Goal: Information Seeking & Learning: Learn about a topic

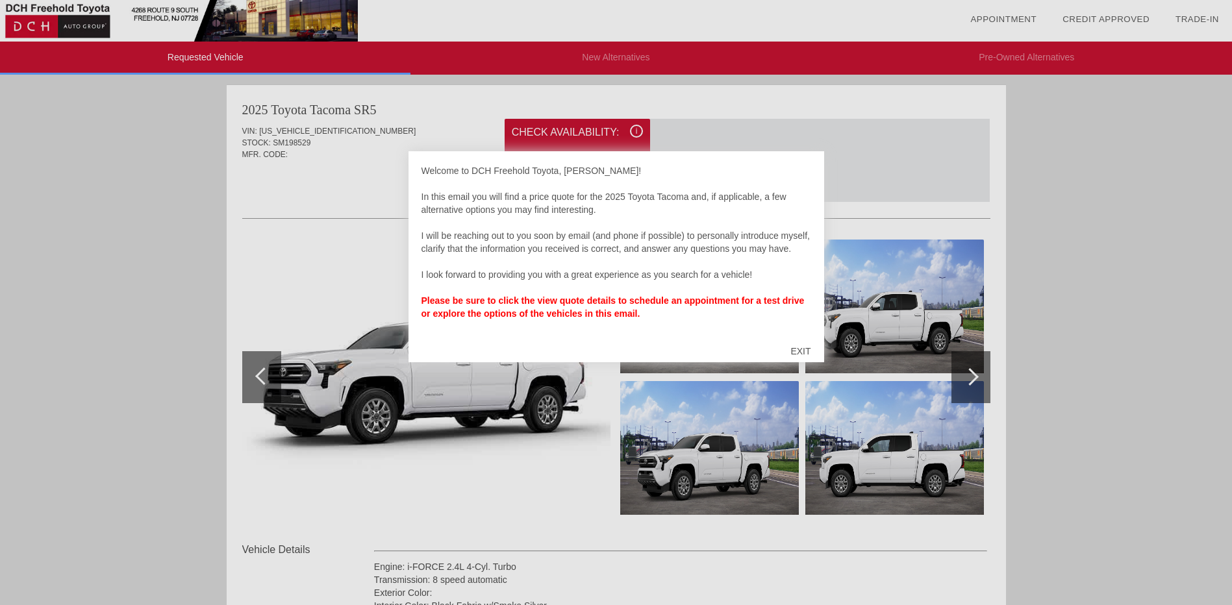
click at [796, 353] on div "EXIT" at bounding box center [800, 351] width 46 height 39
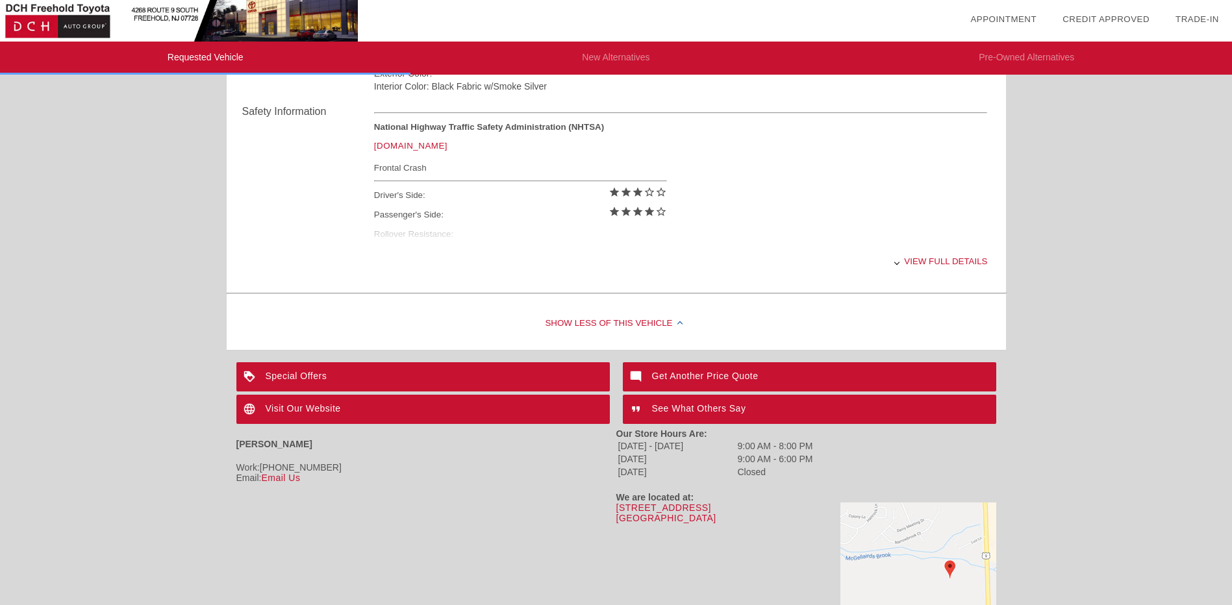
scroll to position [566, 0]
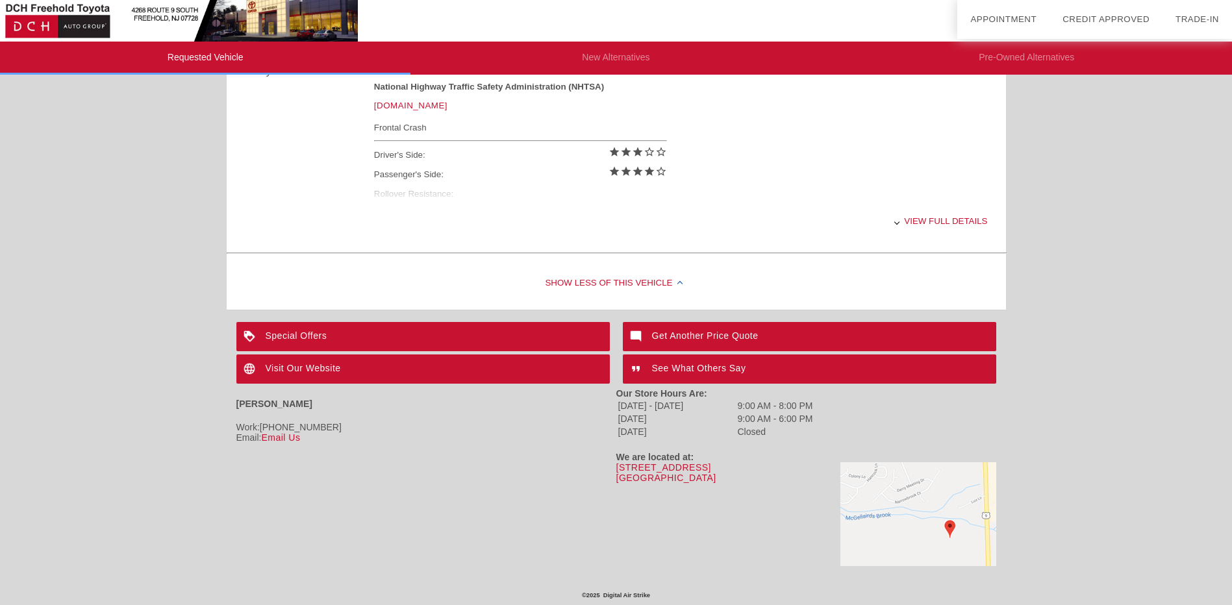
click at [460, 332] on div "Special Offers" at bounding box center [422, 336] width 373 height 29
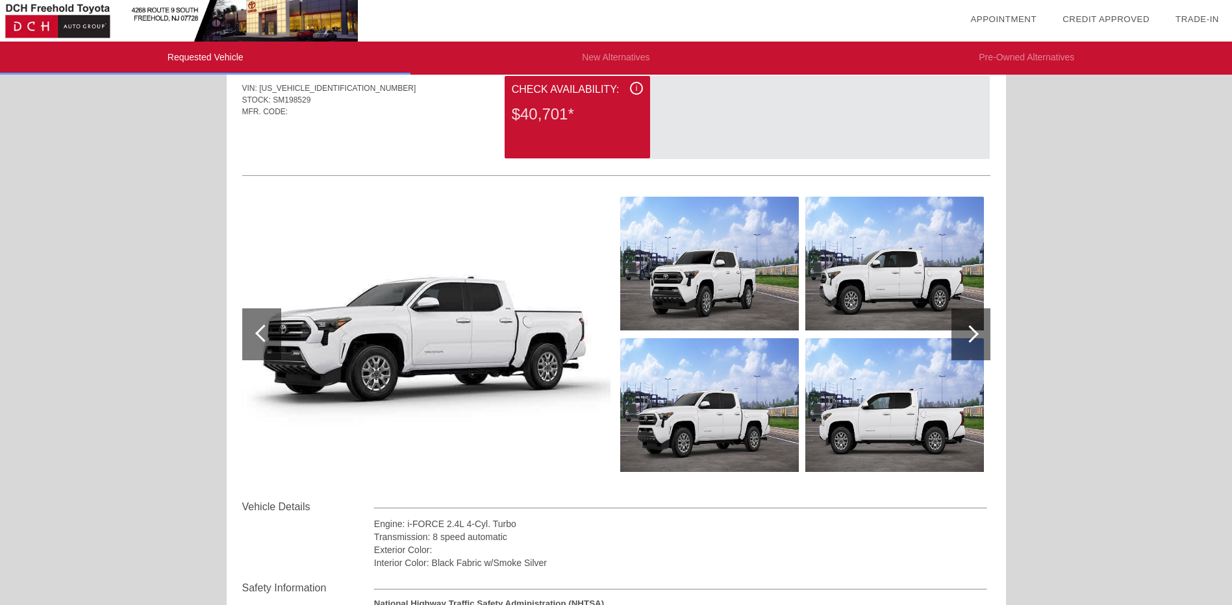
scroll to position [65, 0]
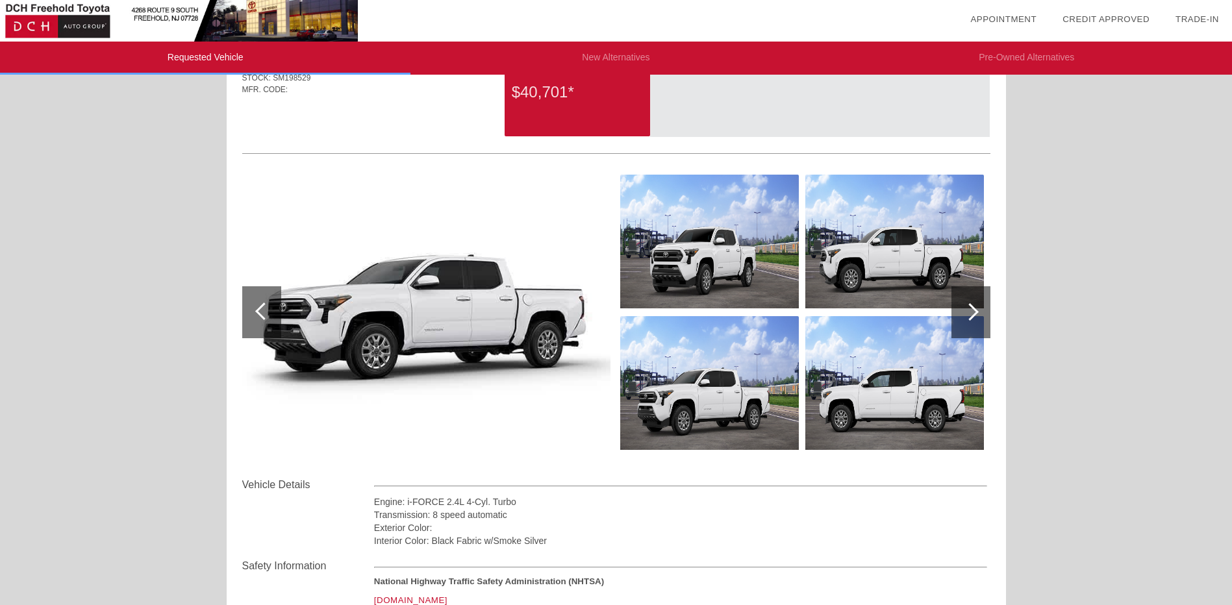
click at [714, 257] on img at bounding box center [709, 242] width 179 height 134
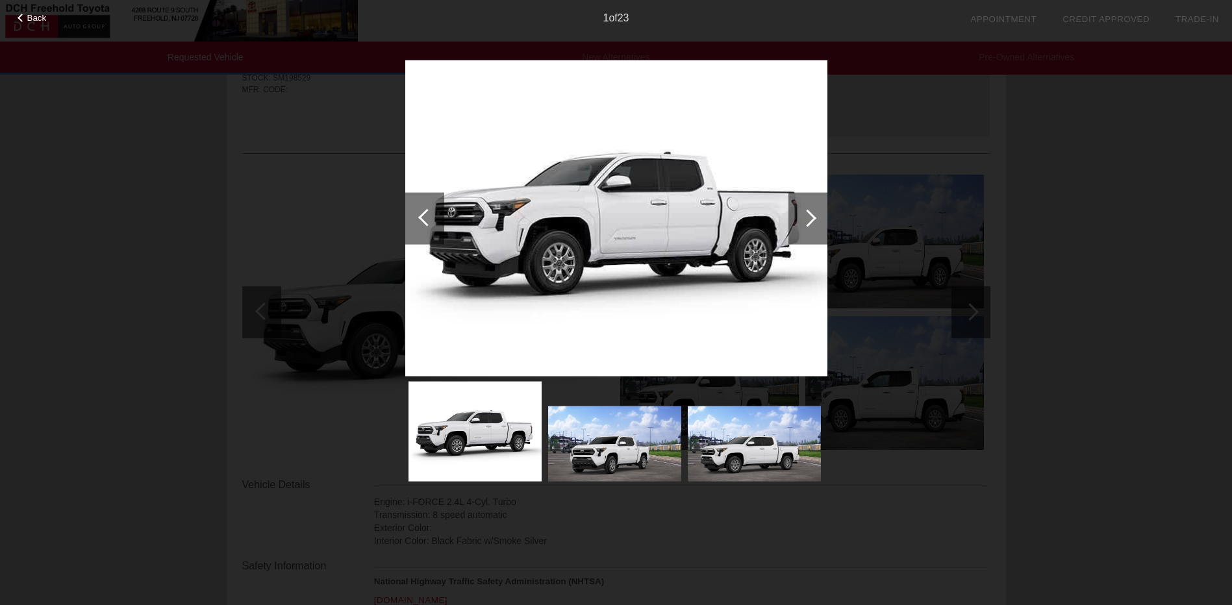
click at [806, 223] on div at bounding box center [808, 218] width 18 height 18
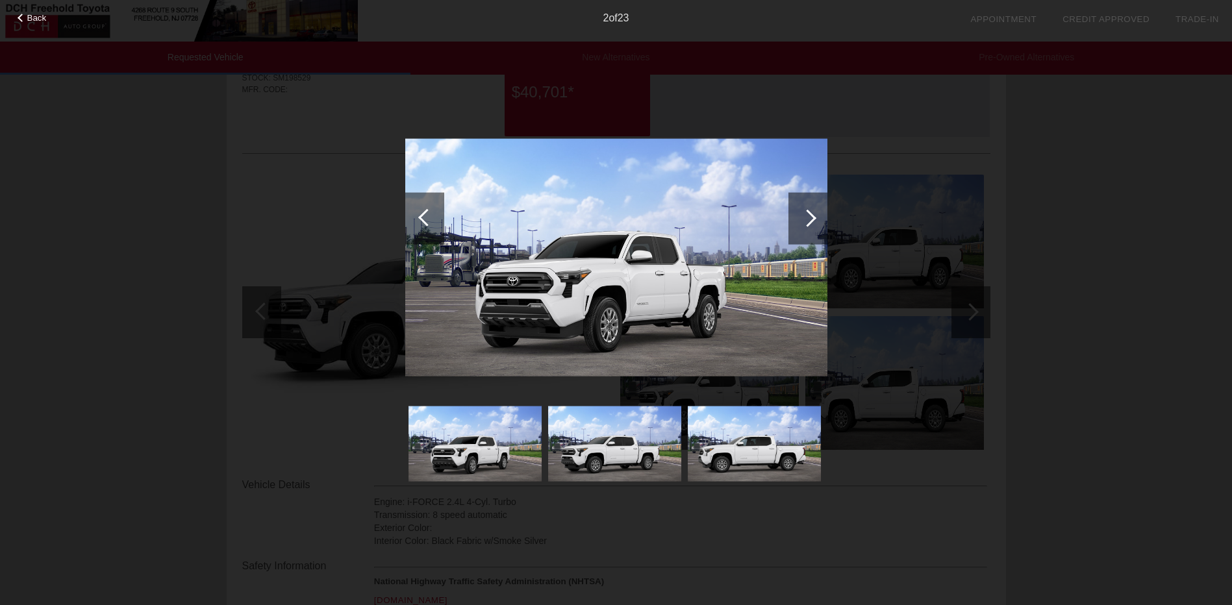
click at [806, 223] on div at bounding box center [808, 218] width 18 height 18
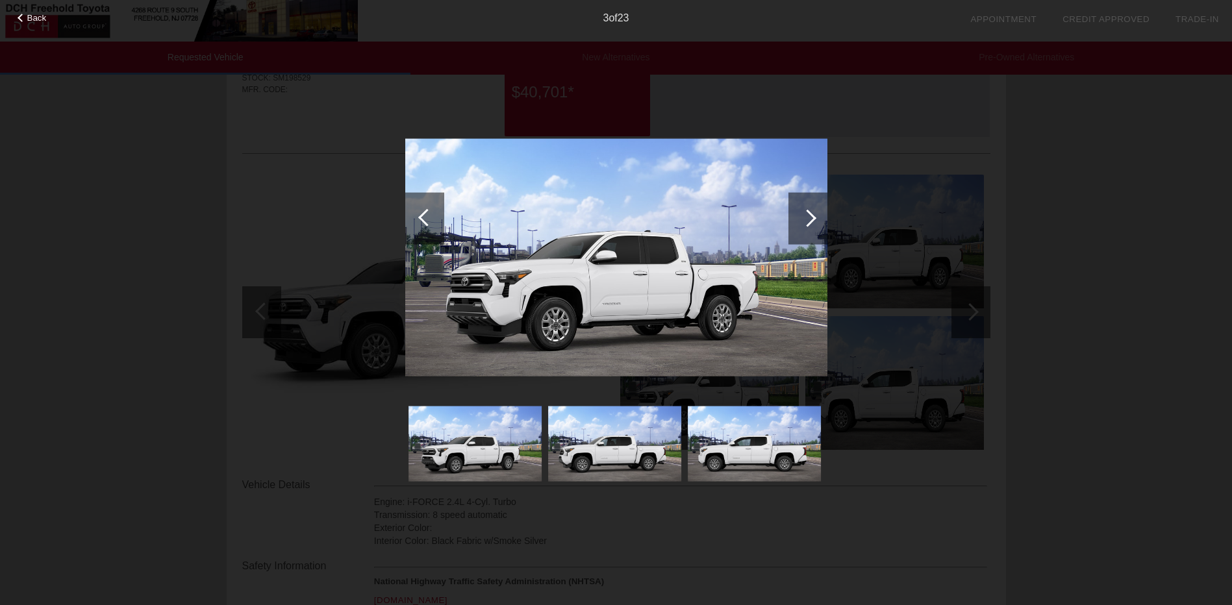
click at [806, 223] on div at bounding box center [808, 218] width 18 height 18
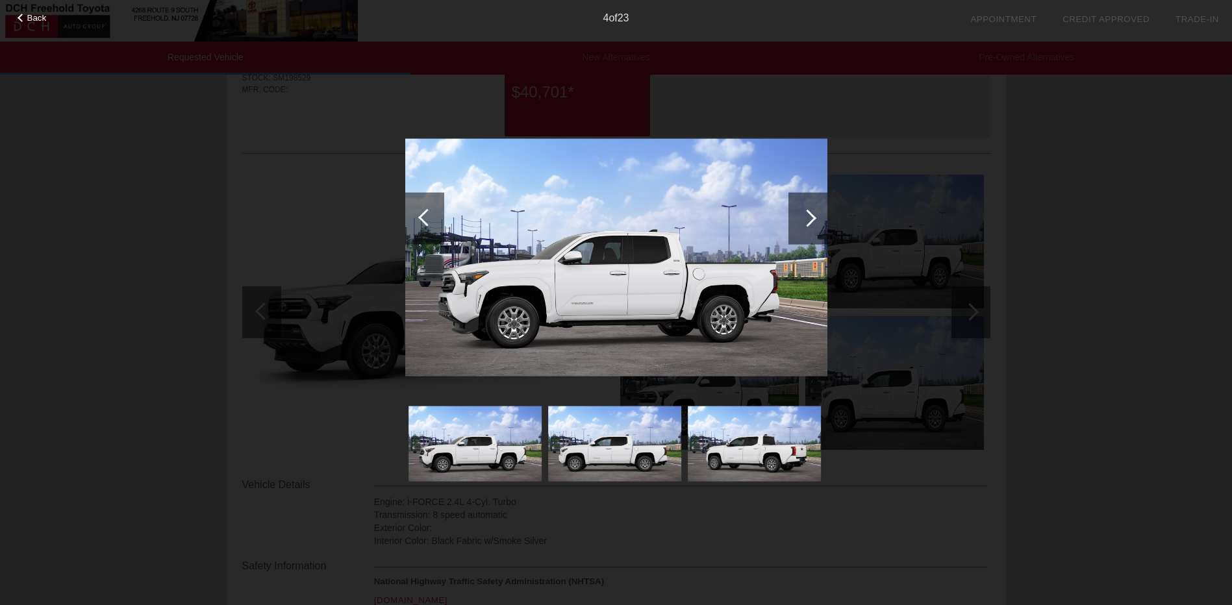
click at [806, 223] on div at bounding box center [808, 218] width 18 height 18
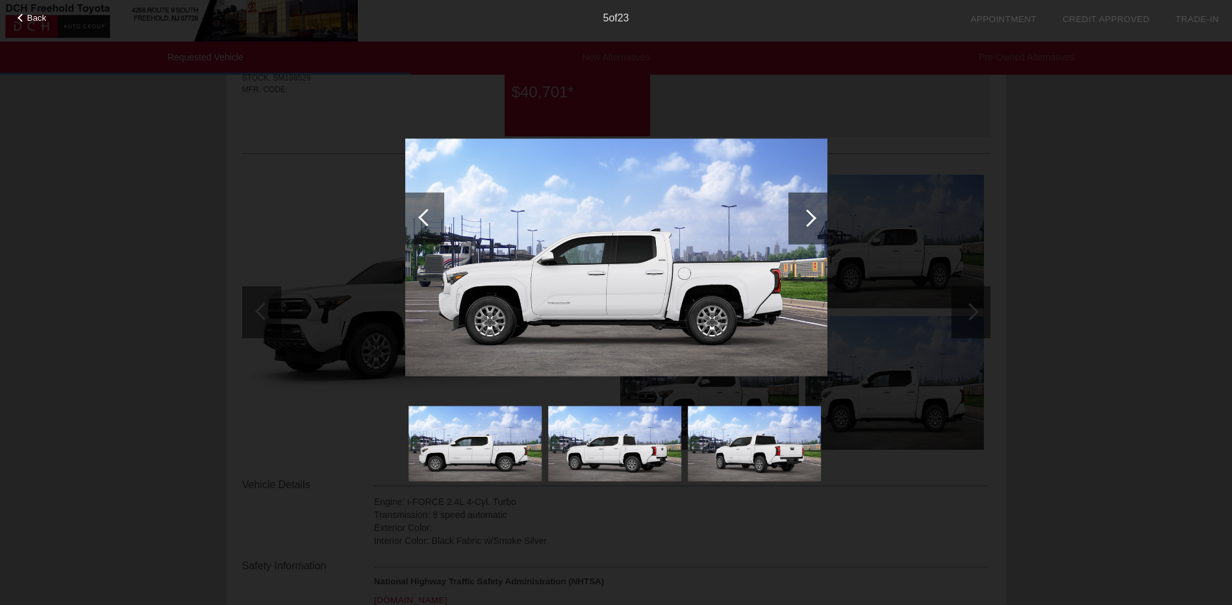
click at [1106, 236] on div "Back 5 of 23" at bounding box center [616, 302] width 1232 height 605
click at [123, 310] on div "Back 5 of 23" at bounding box center [616, 302] width 1232 height 605
click at [795, 453] on img at bounding box center [754, 444] width 133 height 75
click at [809, 226] on div at bounding box center [808, 218] width 18 height 18
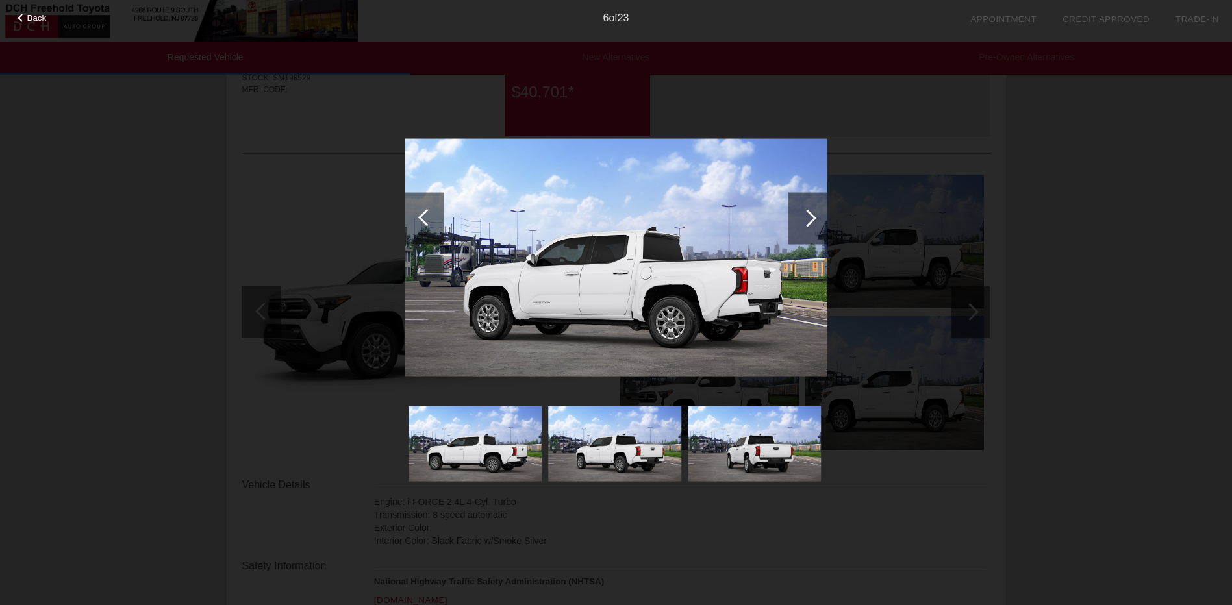
click at [809, 226] on div at bounding box center [808, 218] width 18 height 18
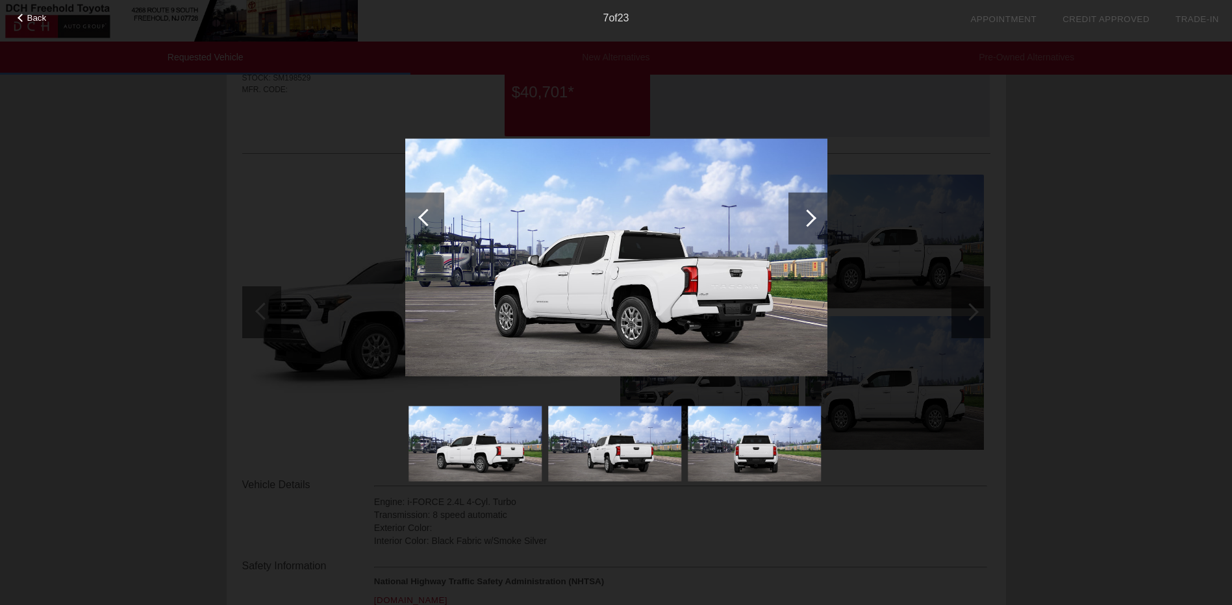
click at [809, 226] on div at bounding box center [808, 218] width 18 height 18
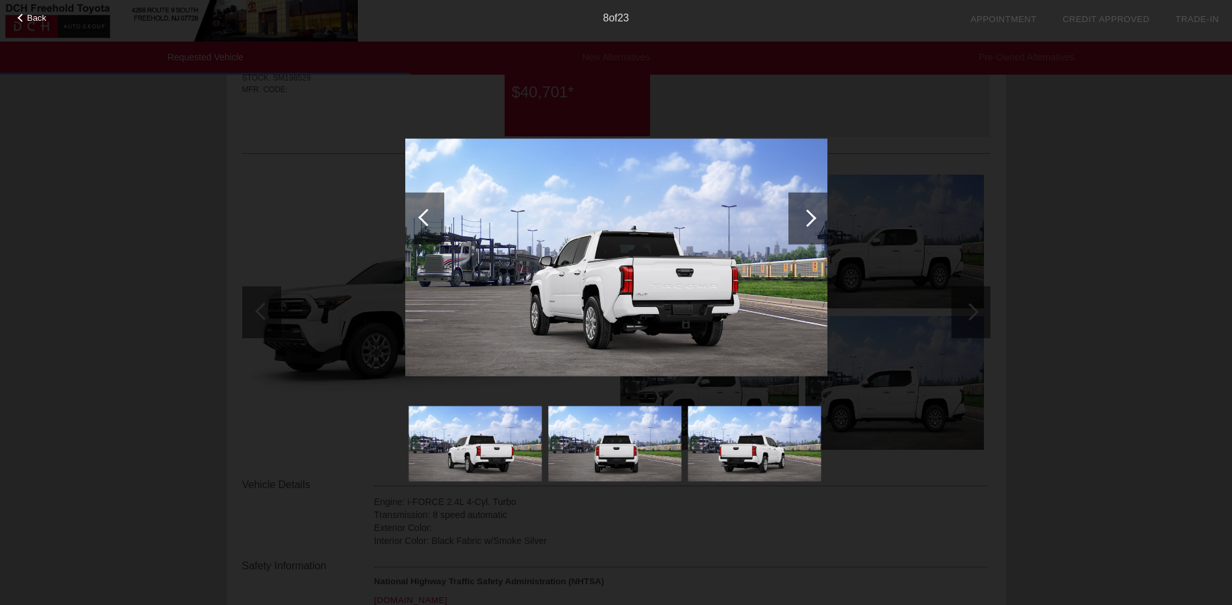
click at [809, 226] on div at bounding box center [808, 218] width 18 height 18
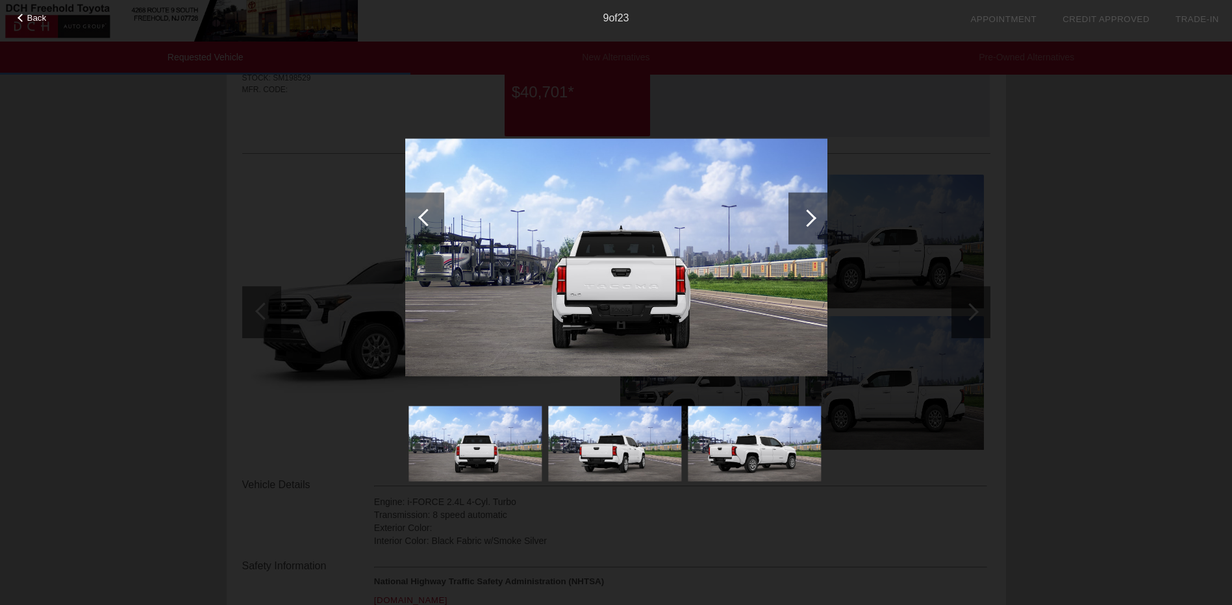
click at [809, 226] on div at bounding box center [808, 218] width 18 height 18
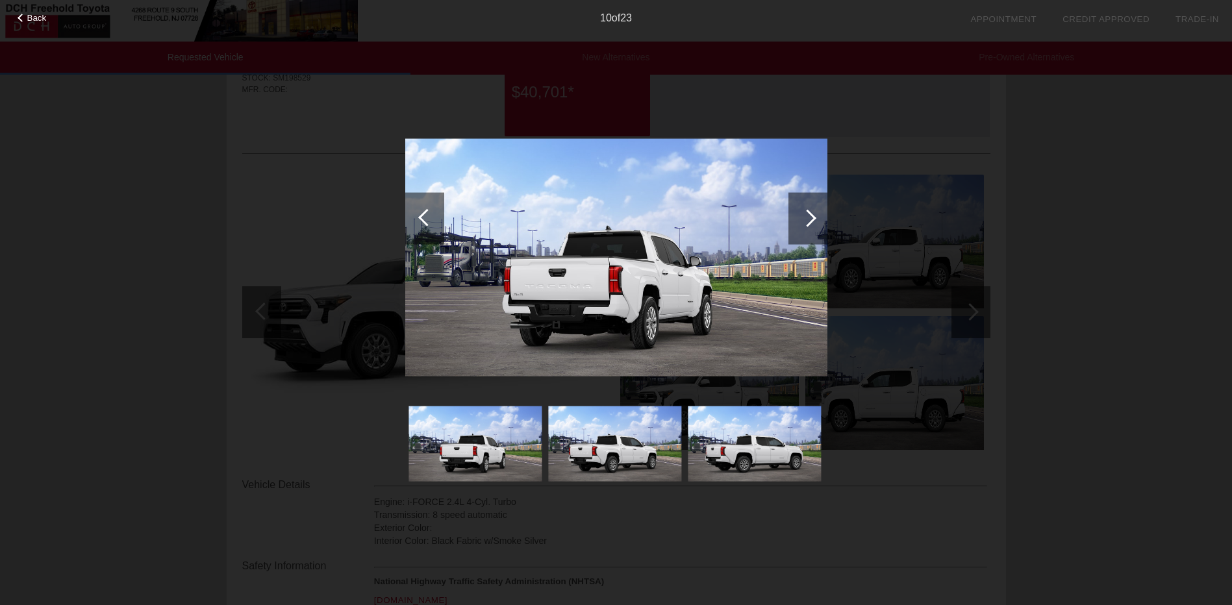
click at [1002, 188] on div "Back 10 of 23" at bounding box center [616, 302] width 1232 height 605
click at [700, 99] on div at bounding box center [616, 273] width 422 height 427
click at [29, 17] on span "Back" at bounding box center [36, 18] width 19 height 10
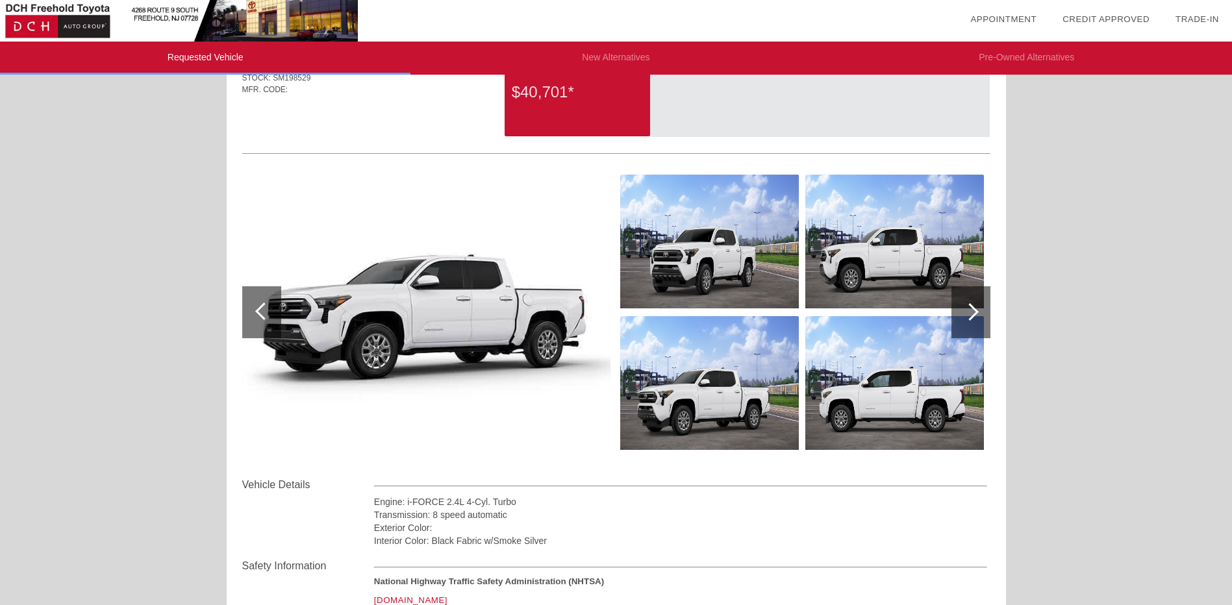
scroll to position [0, 0]
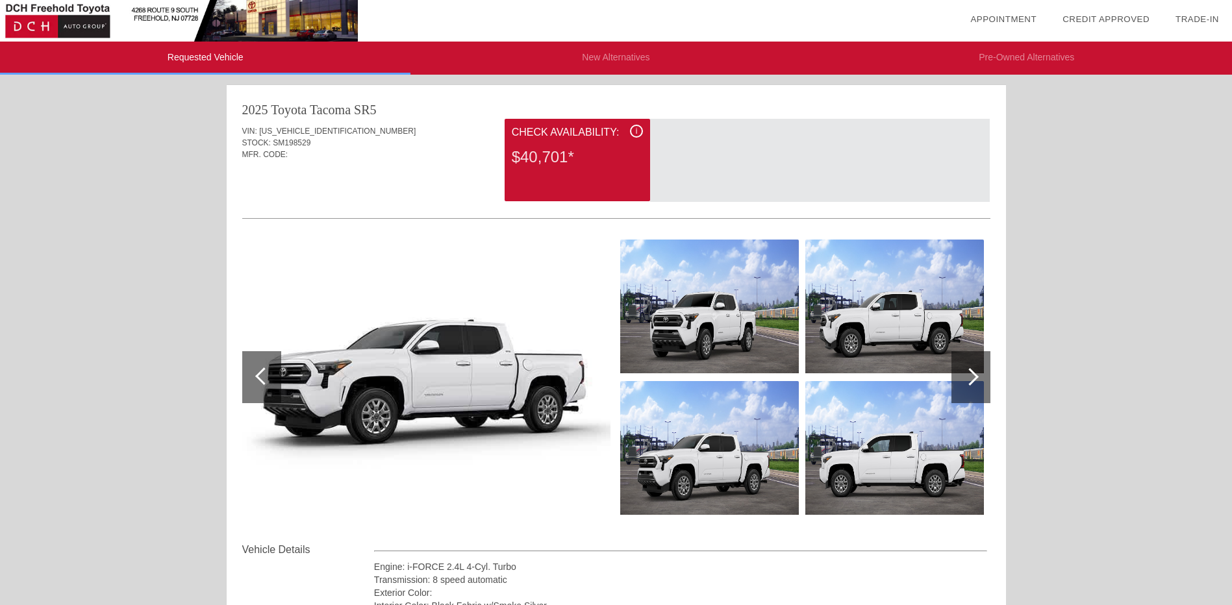
click at [637, 131] on span "i" at bounding box center [637, 131] width 2 height 9
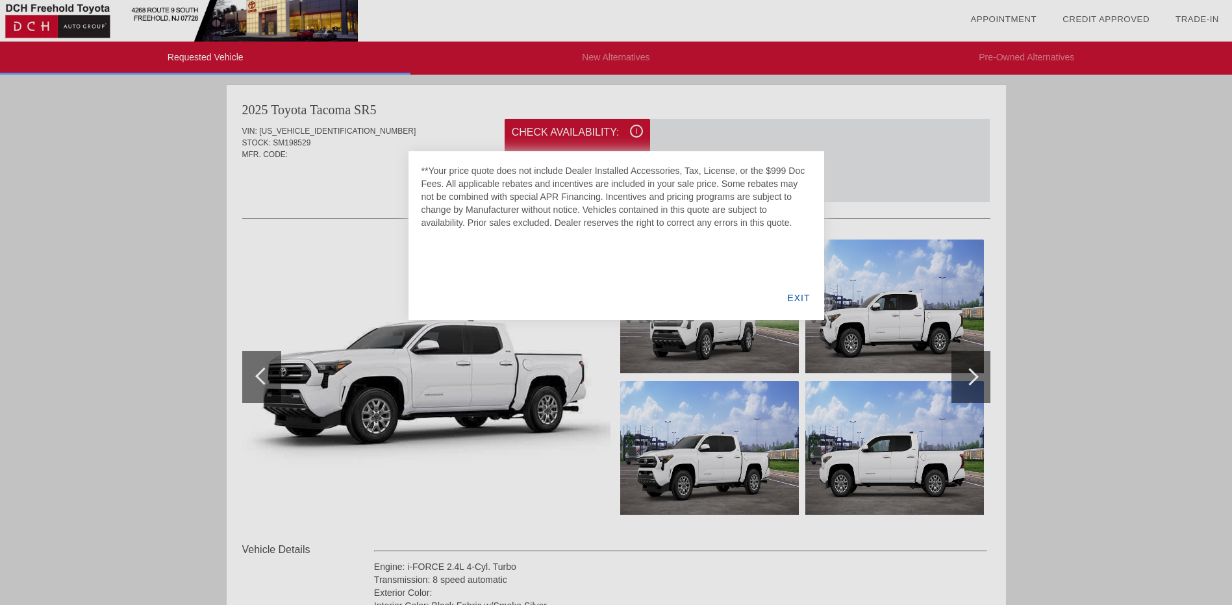
click at [795, 297] on div "EXIT" at bounding box center [799, 298] width 50 height 44
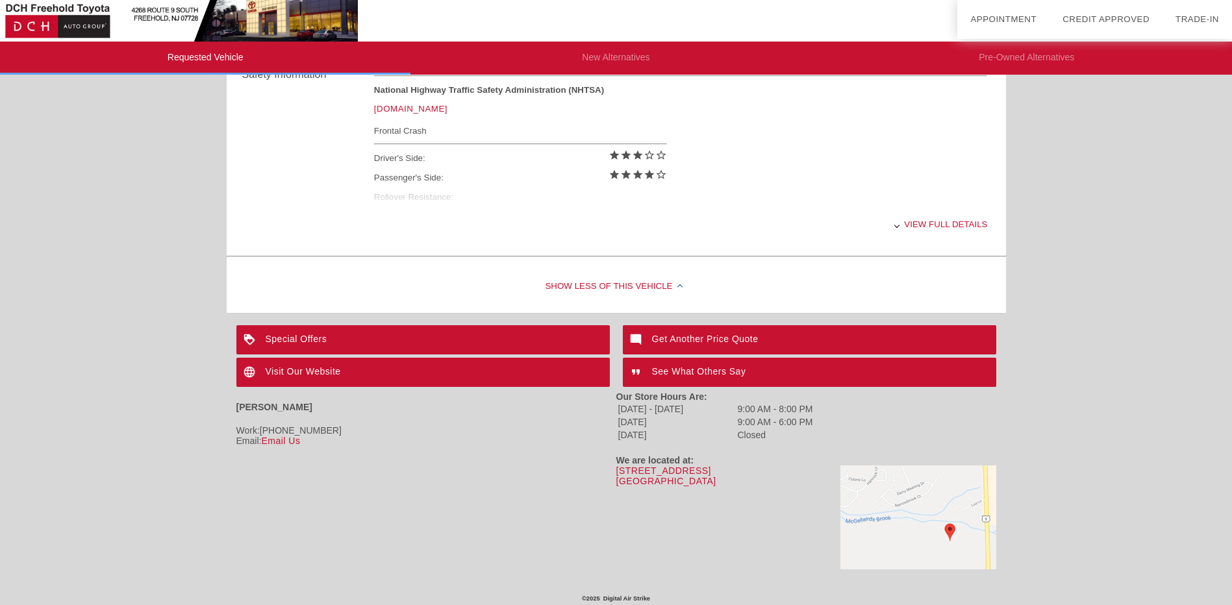
scroll to position [436, 0]
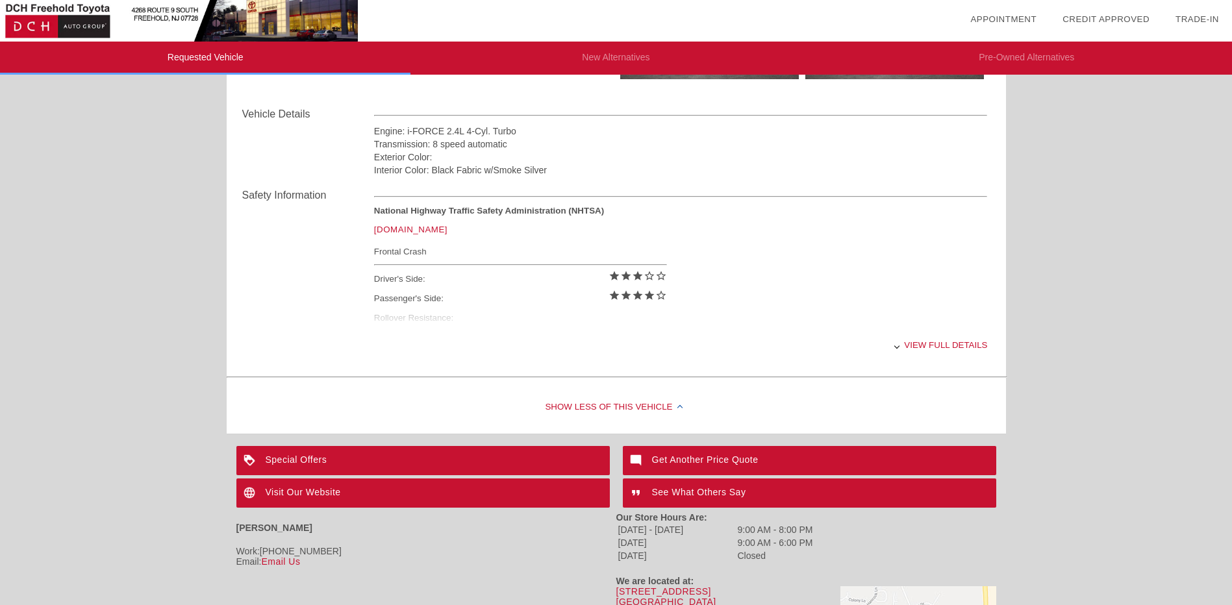
click at [42, 24] on img at bounding box center [179, 21] width 358 height 42
